Goal: Transaction & Acquisition: Purchase product/service

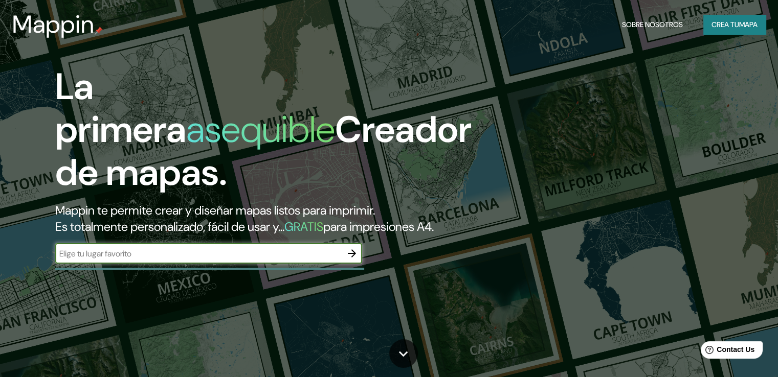
click at [228, 260] on div "​" at bounding box center [208, 253] width 307 height 20
type input "orizaba"
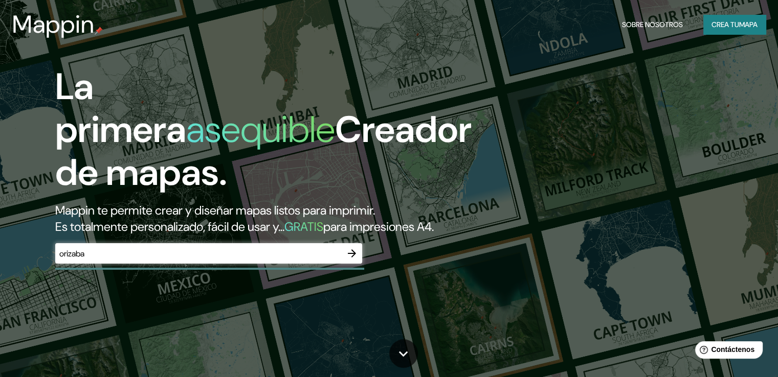
click at [300, 258] on div "La primera asequible Creador de mapas. Mappin te permite crear y diseñar mapas …" at bounding box center [249, 169] width 467 height 209
click at [352, 258] on icon "button" at bounding box center [352, 254] width 8 height 8
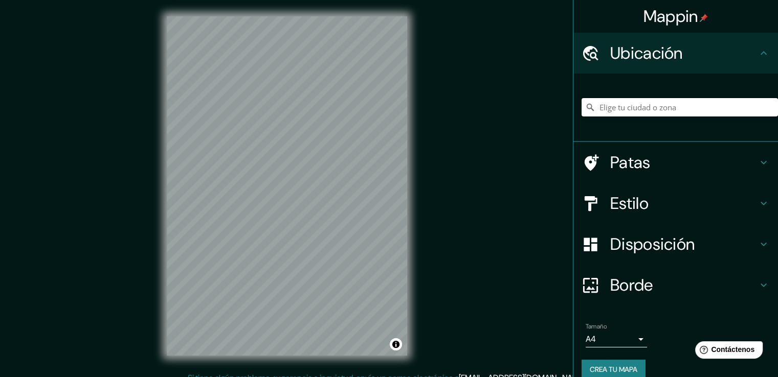
click at [630, 113] on input "Elige tu ciudad o zona" at bounding box center [680, 107] width 196 height 18
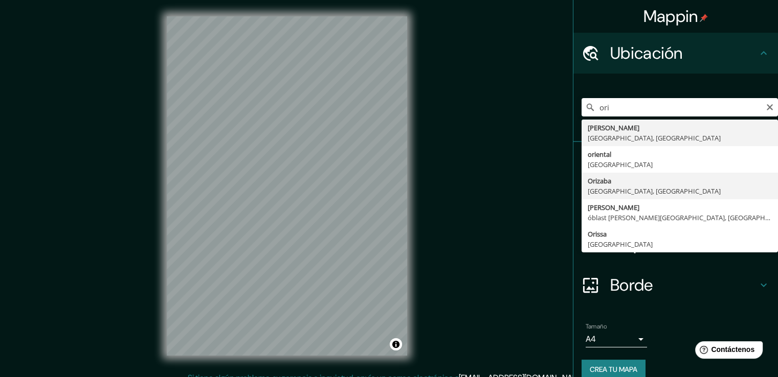
type input "Orizaba, [GEOGRAPHIC_DATA], [GEOGRAPHIC_DATA]"
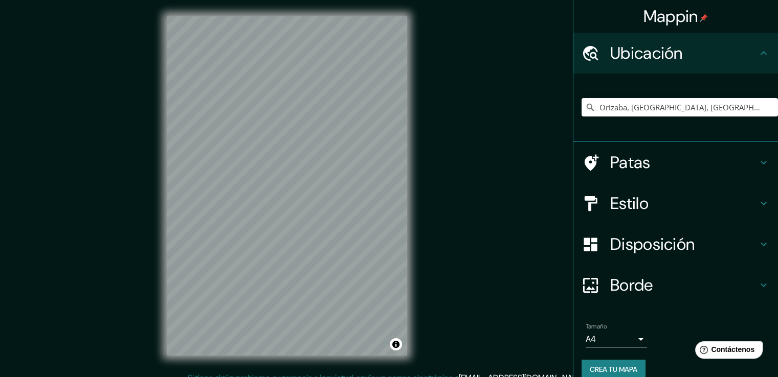
click at [736, 199] on h4 "Estilo" at bounding box center [683, 203] width 147 height 20
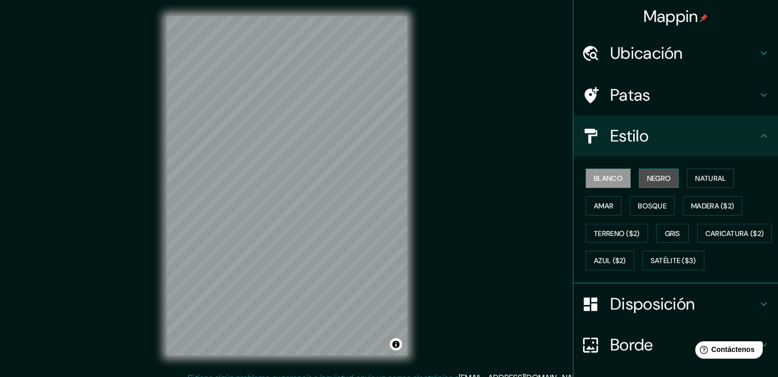
click at [657, 180] on font "Negro" at bounding box center [659, 178] width 24 height 9
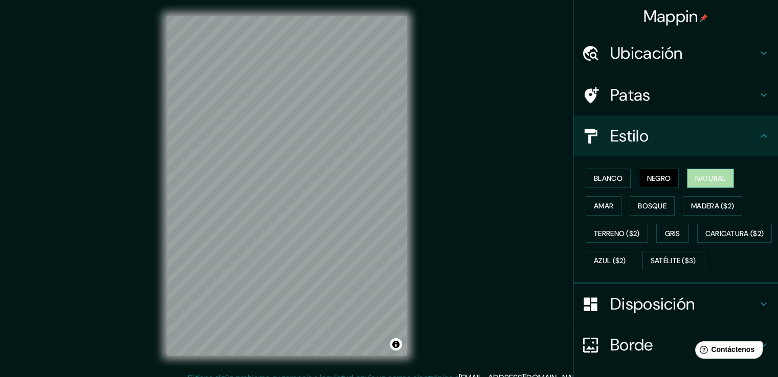
click at [709, 174] on font "Natural" at bounding box center [710, 178] width 31 height 9
click at [599, 212] on button "Amar" at bounding box center [604, 205] width 36 height 19
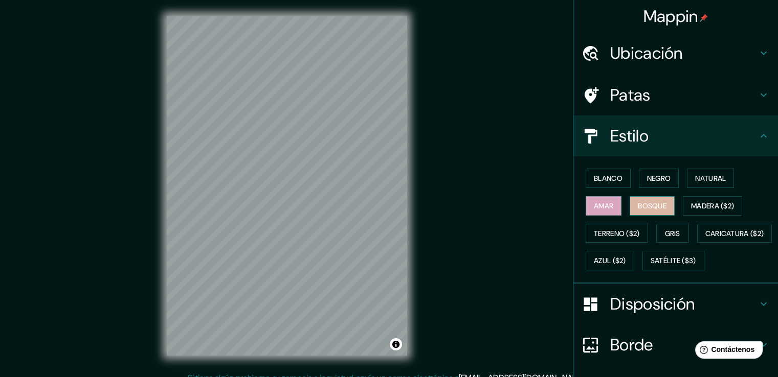
click at [647, 212] on button "Bosque" at bounding box center [652, 205] width 45 height 19
click at [702, 202] on font "Madera ($2)" at bounding box center [712, 206] width 43 height 9
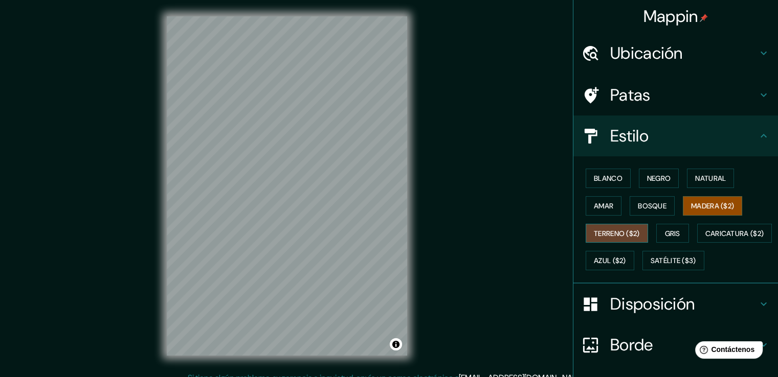
click at [627, 234] on font "Terreno ($2)" at bounding box center [617, 233] width 46 height 9
click at [665, 233] on font "Gris" at bounding box center [672, 233] width 15 height 9
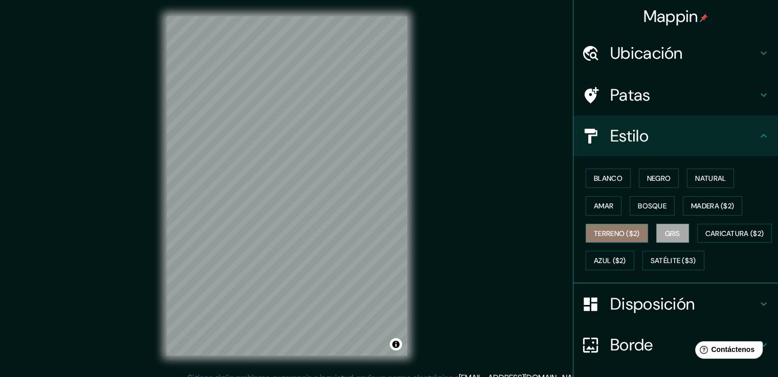
click at [622, 233] on font "Terreno ($2)" at bounding box center [617, 233] width 46 height 9
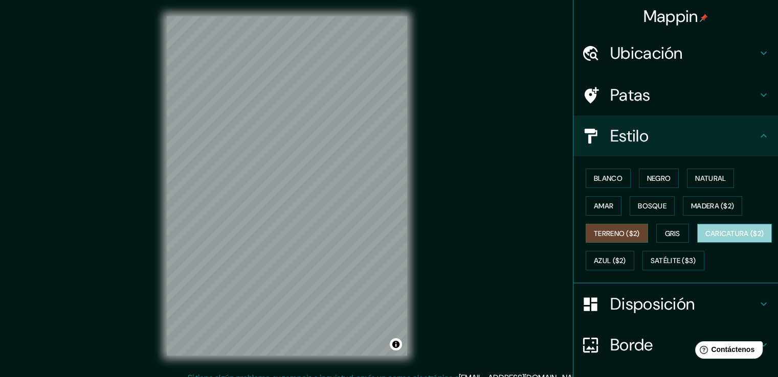
click at [705, 238] on font "Caricatura ($2)" at bounding box center [734, 233] width 59 height 9
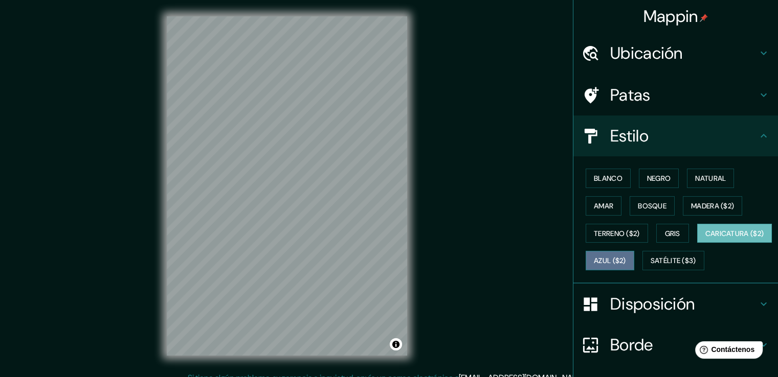
click at [634, 251] on button "Azul ($2)" at bounding box center [610, 260] width 49 height 19
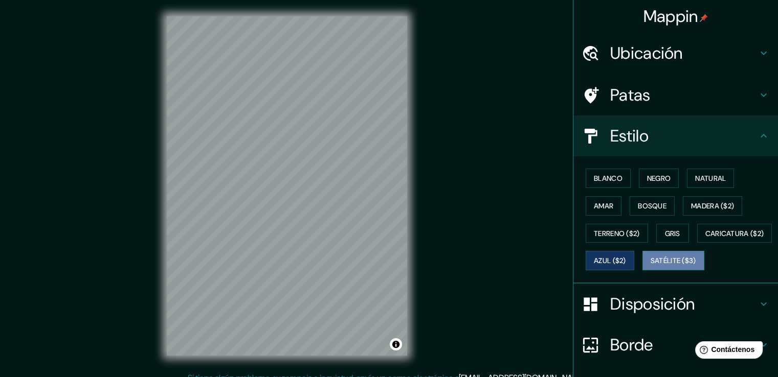
click at [651, 268] on font "Satélite ($3)" at bounding box center [674, 260] width 46 height 13
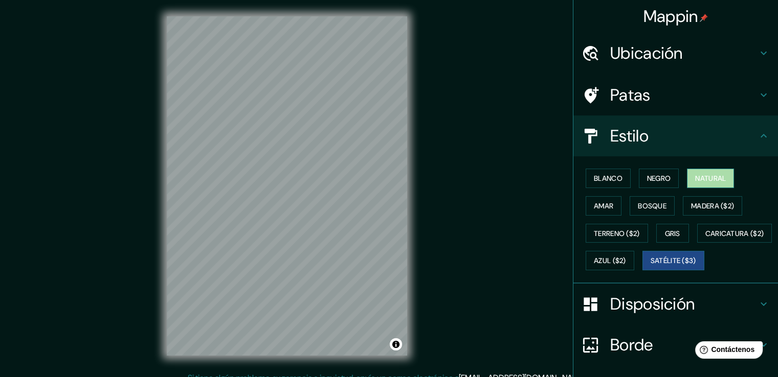
click at [698, 175] on font "Natural" at bounding box center [710, 178] width 31 height 9
click at [600, 174] on font "Blanco" at bounding box center [608, 178] width 29 height 9
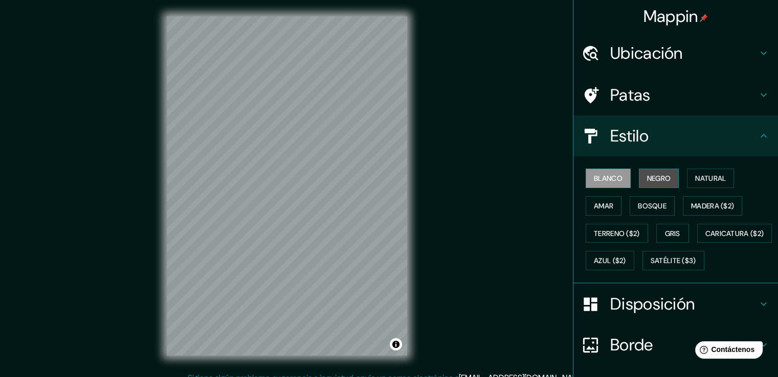
click at [647, 177] on font "Negro" at bounding box center [659, 178] width 24 height 9
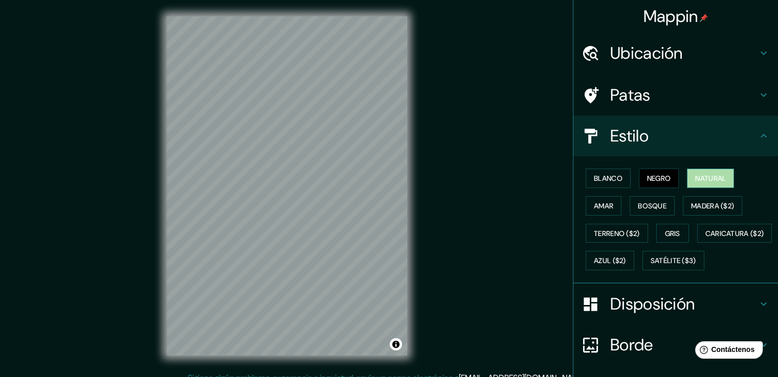
click at [726, 175] on button "Natural" at bounding box center [710, 178] width 47 height 19
click at [601, 203] on font "Amar" at bounding box center [603, 206] width 19 height 9
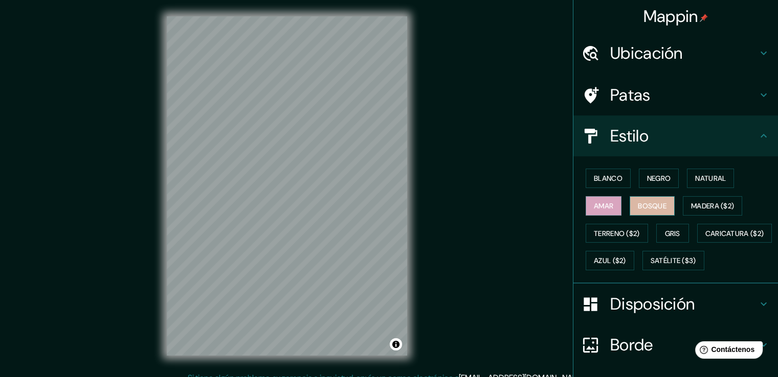
click at [642, 203] on font "Bosque" at bounding box center [652, 206] width 29 height 9
click at [701, 213] on button "Madera ($2)" at bounding box center [712, 205] width 59 height 19
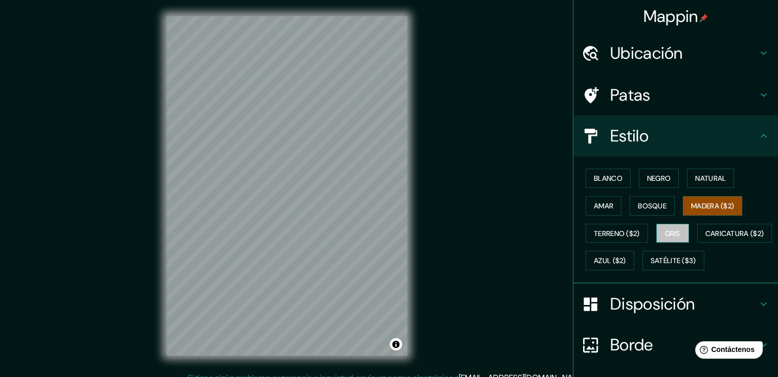
click at [673, 225] on button "Gris" at bounding box center [672, 233] width 33 height 19
click at [602, 199] on font "Amar" at bounding box center [603, 205] width 19 height 13
